Goal: Communication & Community: Participate in discussion

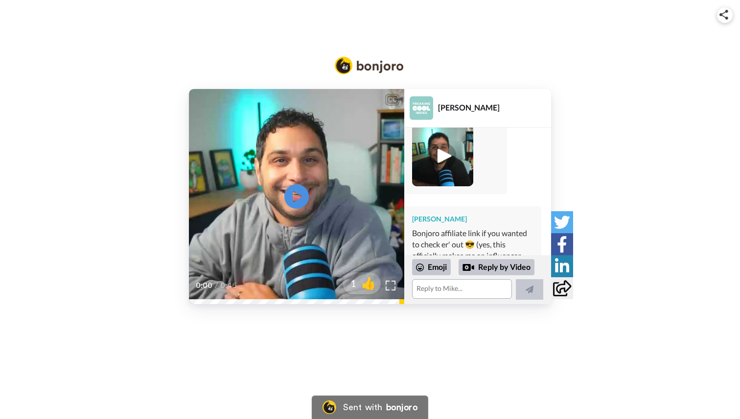
scroll to position [328, 0]
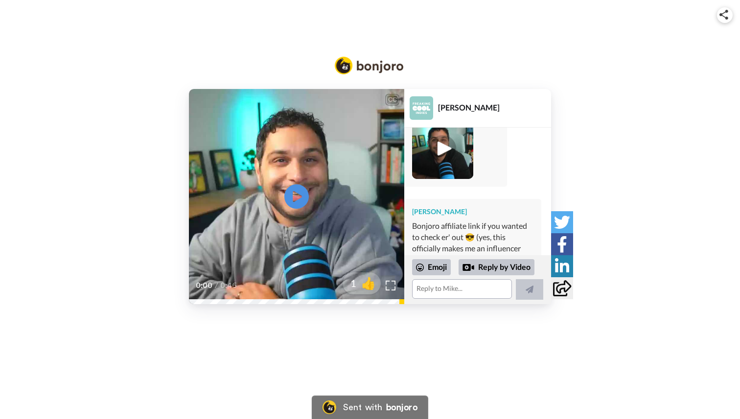
click at [443, 147] on img at bounding box center [442, 148] width 27 height 27
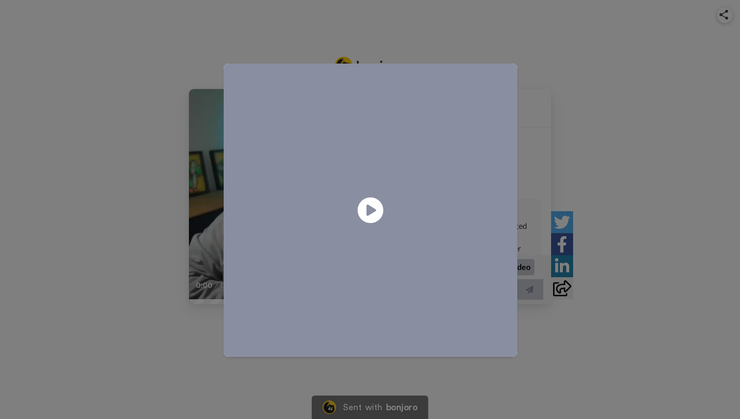
click at [374, 205] on icon at bounding box center [371, 210] width 26 height 26
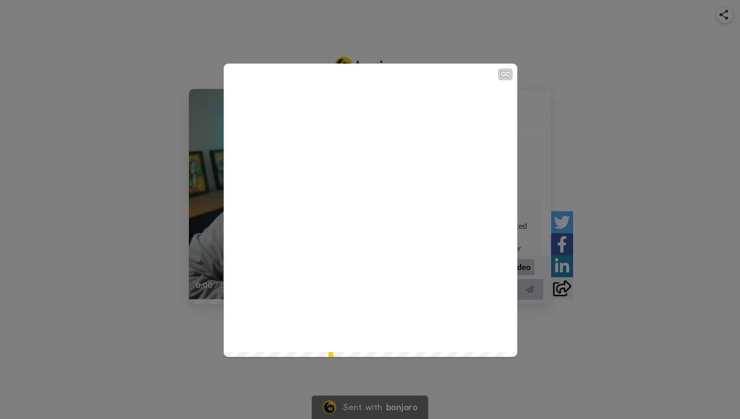
click at [574, 186] on div "CC Play/Pause 2:17 / 2:17" at bounding box center [370, 209] width 740 height 419
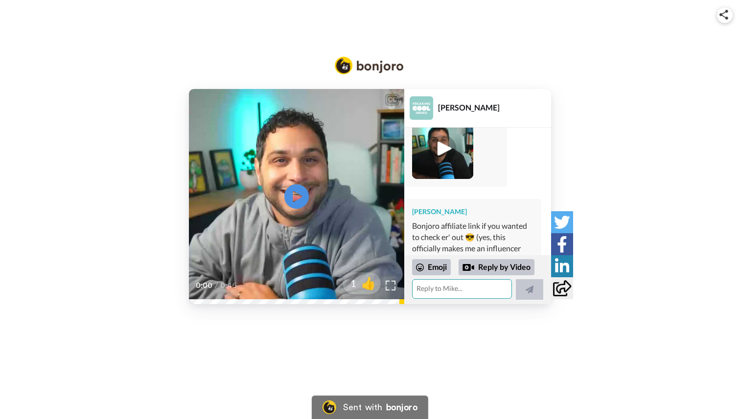
click at [457, 288] on textarea at bounding box center [462, 289] width 100 height 20
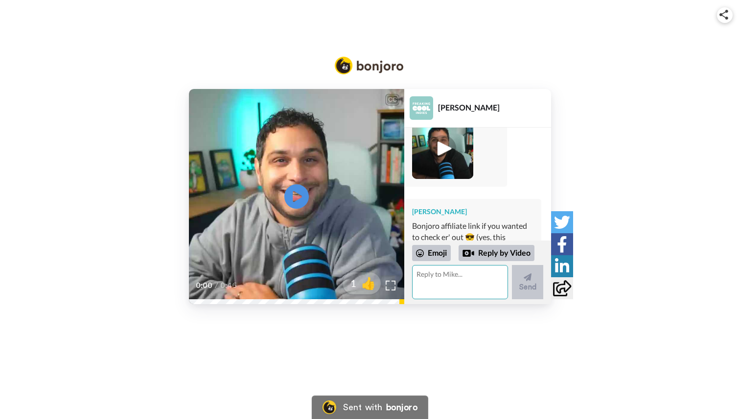
scroll to position [377, 0]
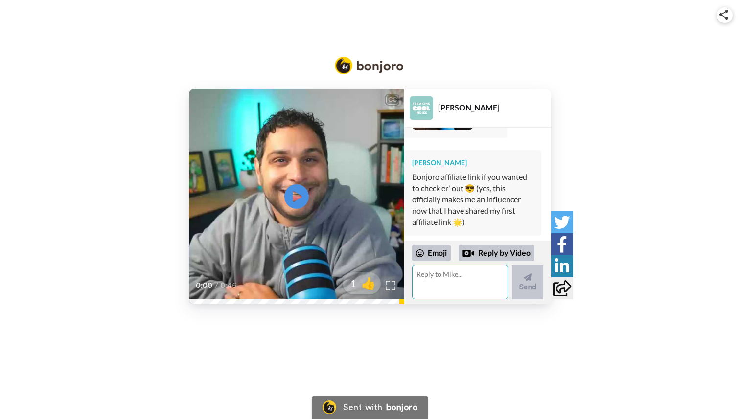
click at [451, 283] on textarea at bounding box center [460, 282] width 96 height 34
type textarea "Oww [GEOGRAPHIC_DATA]! We are both jealous here :-)"
click at [537, 263] on div "Emoji Reply by Video Oww [GEOGRAPHIC_DATA]! We are both jealous here :-) Send" at bounding box center [477, 272] width 131 height 55
click at [531, 280] on button "Send" at bounding box center [527, 282] width 31 height 34
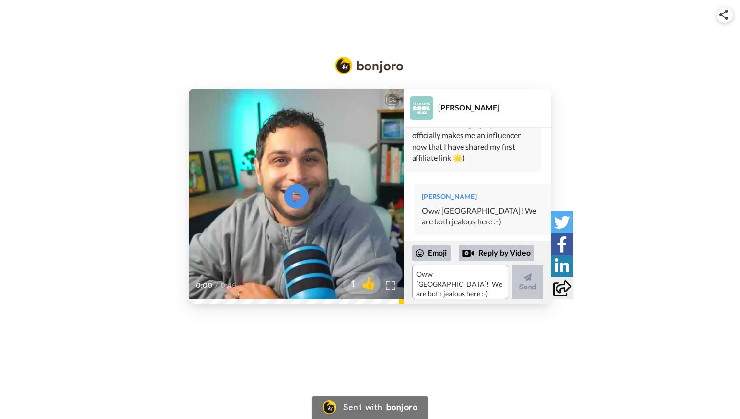
click at [691, 88] on div "CC Play/Pause 0:00 / 0:46 1 👍 [PERSON_NAME] [PERSON_NAME] Hey [PERSON_NAME]! Th…" at bounding box center [370, 173] width 740 height 262
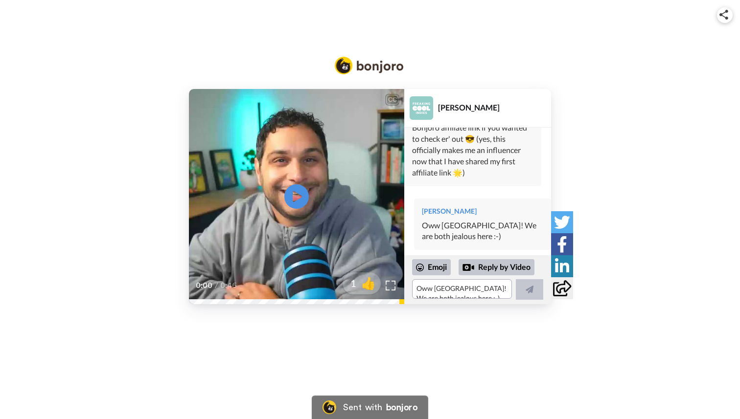
scroll to position [426, 0]
